Goal: Transaction & Acquisition: Book appointment/travel/reservation

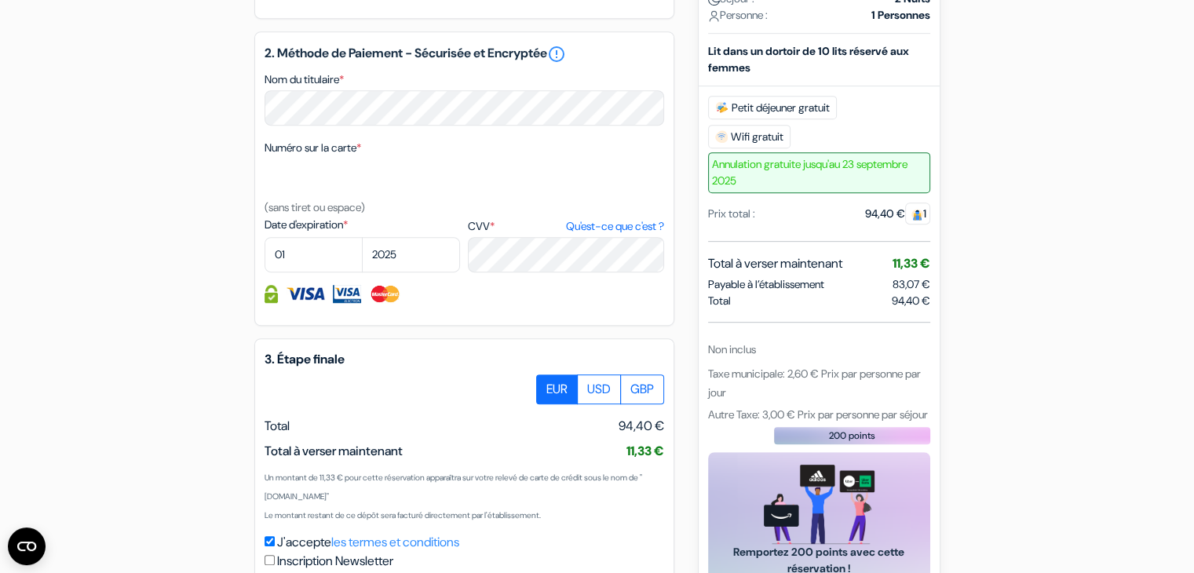
scroll to position [747, 0]
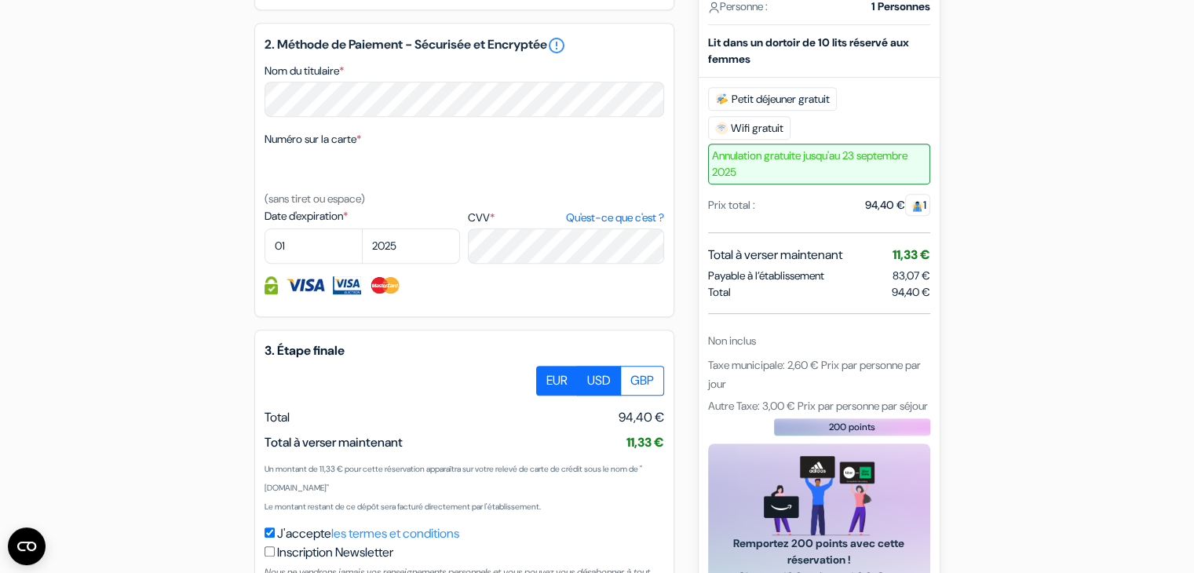
click at [590, 396] on label "USD" at bounding box center [599, 381] width 44 height 30
click at [547, 376] on input "USD" at bounding box center [542, 371] width 10 height 10
radio input "true"
click at [559, 394] on label "EUR" at bounding box center [557, 381] width 42 height 30
click at [547, 376] on input "EUR" at bounding box center [542, 371] width 10 height 10
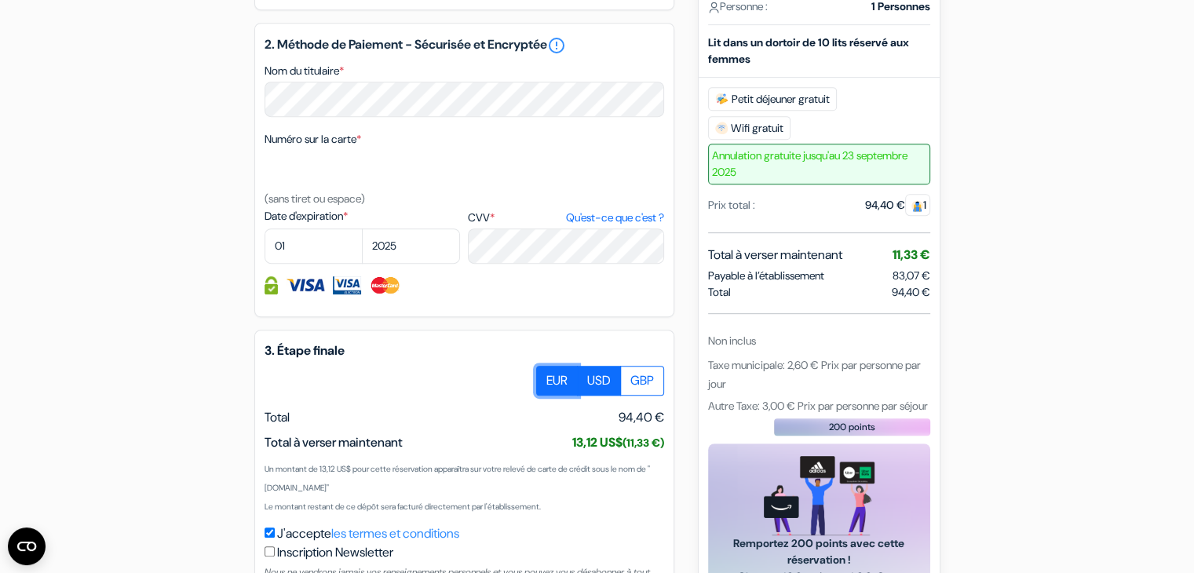
radio input "true"
click at [621, 396] on label "GBP" at bounding box center [642, 381] width 44 height 30
click at [547, 376] on input "GBP" at bounding box center [542, 371] width 10 height 10
radio input "true"
click at [594, 396] on label "USD" at bounding box center [599, 381] width 44 height 30
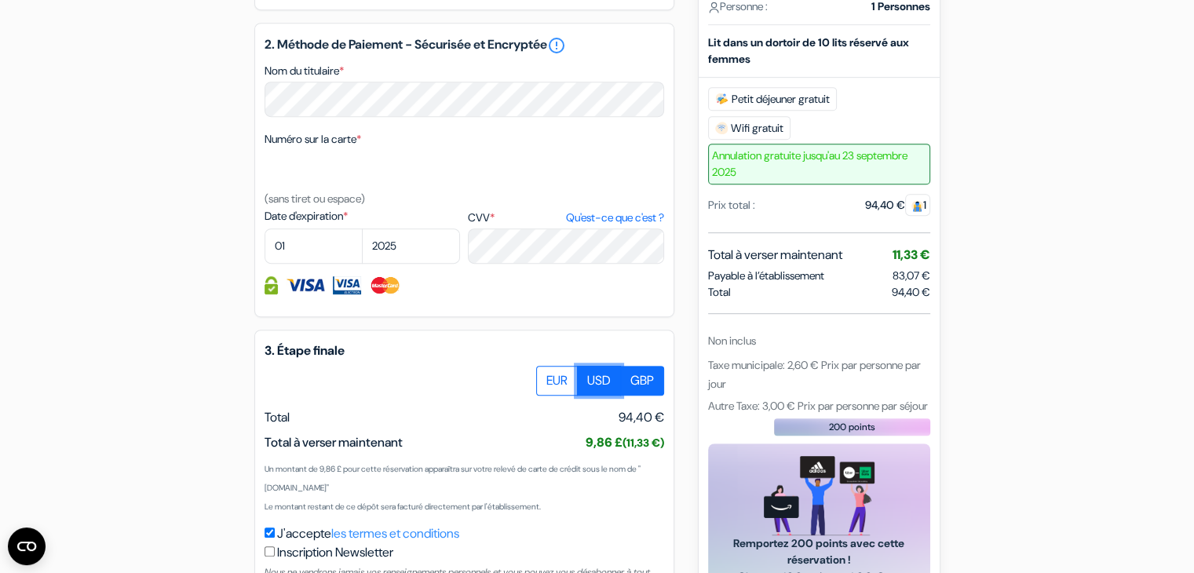
click at [547, 376] on input "USD" at bounding box center [542, 371] width 10 height 10
radio input "true"
click at [569, 396] on label "EUR" at bounding box center [557, 381] width 42 height 30
click at [547, 376] on input "EUR" at bounding box center [542, 371] width 10 height 10
radio input "true"
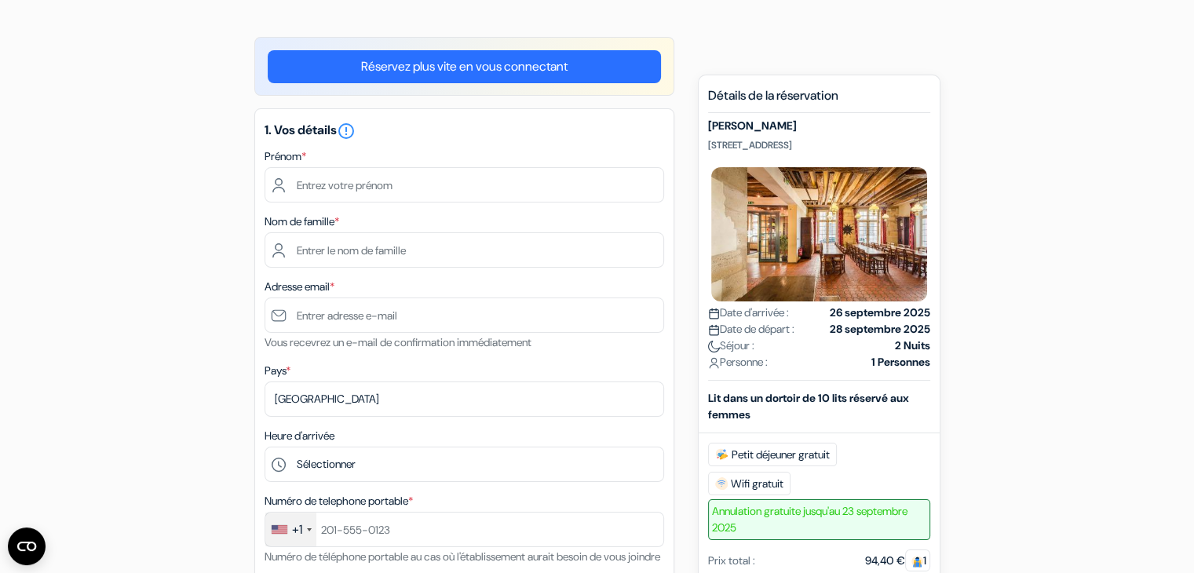
scroll to position [0, 0]
